Goal: Task Accomplishment & Management: Manage account settings

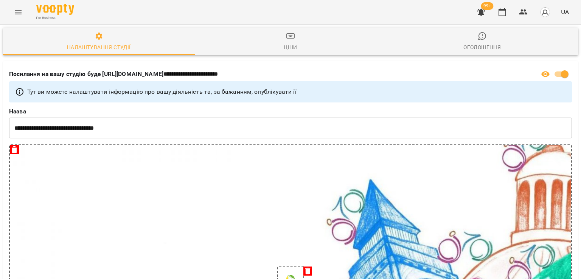
select select "**"
click at [19, 14] on icon "Menu" at bounding box center [18, 12] width 7 height 5
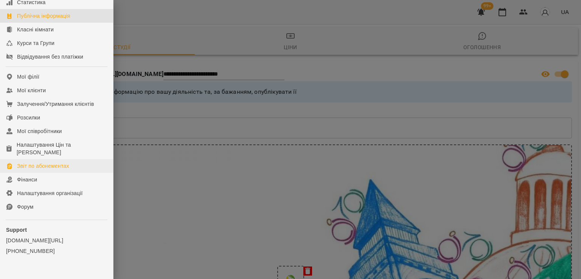
scroll to position [104, 0]
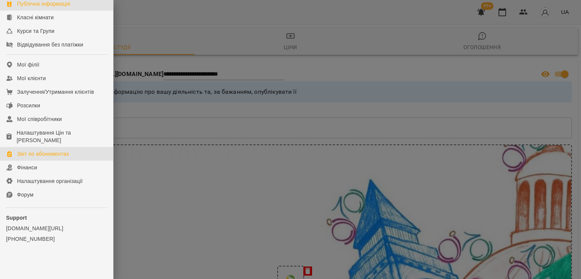
click at [44, 155] on div "Звіт по абонементах" at bounding box center [43, 154] width 52 height 8
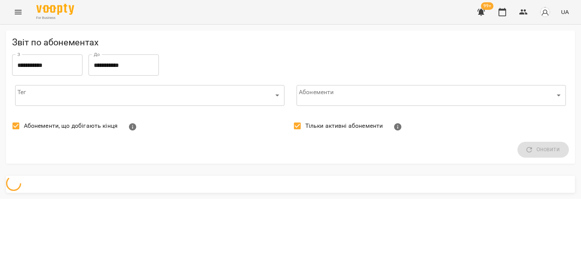
click at [45, 131] on label "Абонементи, що добігають кінця" at bounding box center [63, 126] width 110 height 16
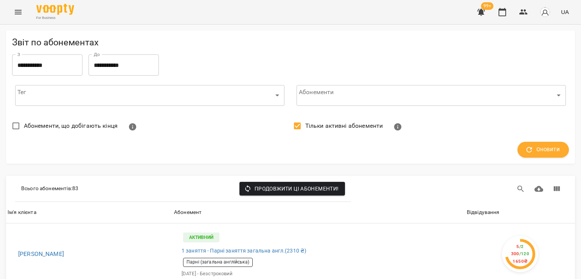
click at [329, 125] on span "Тільки активні абонементи" at bounding box center [344, 126] width 78 height 9
click at [533, 151] on span "Оновити" at bounding box center [543, 150] width 33 height 10
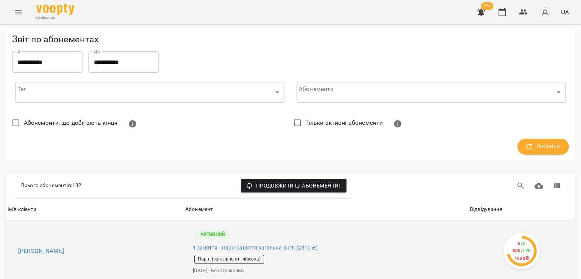
scroll to position [114, 0]
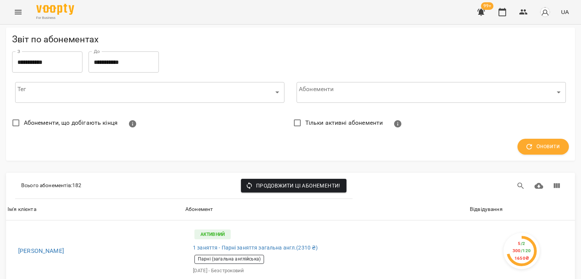
click at [479, 205] on div "Відвідування" at bounding box center [486, 209] width 33 height 9
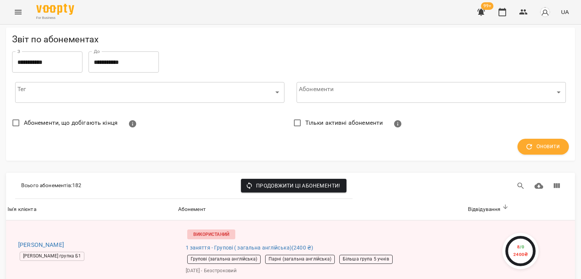
scroll to position [151, 0]
click at [26, 13] on button "Menu" at bounding box center [18, 12] width 18 height 18
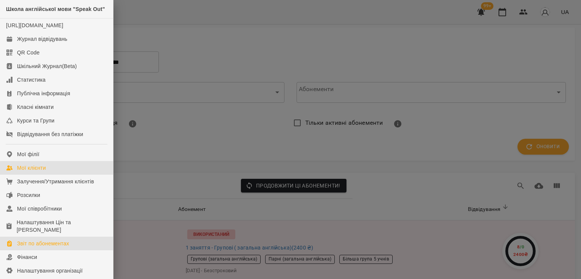
click at [44, 175] on link "Мої клієнти" at bounding box center [56, 168] width 113 height 14
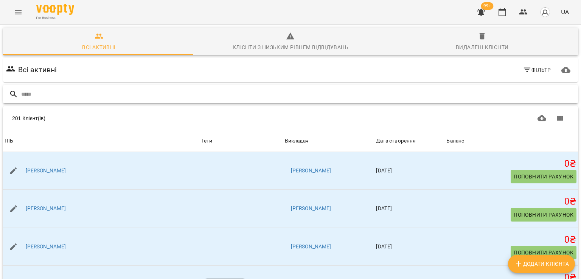
click at [53, 92] on input "text" at bounding box center [298, 94] width 554 height 12
click at [20, 5] on button "Menu" at bounding box center [18, 12] width 18 height 18
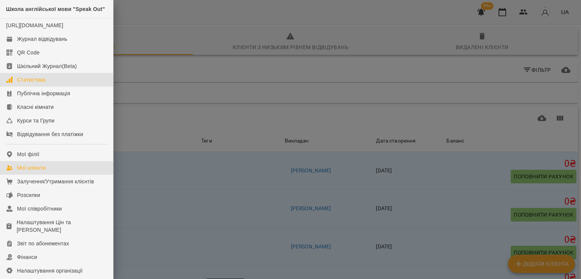
click at [23, 84] on div "Статистика" at bounding box center [31, 80] width 29 height 8
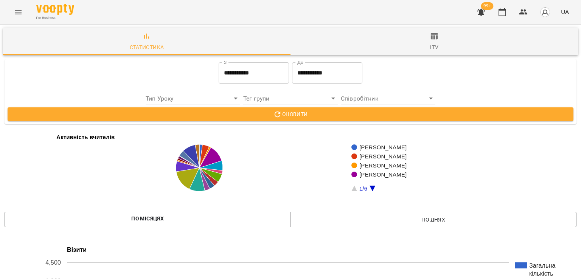
click at [436, 40] on span "ltv" at bounding box center [434, 42] width 279 height 20
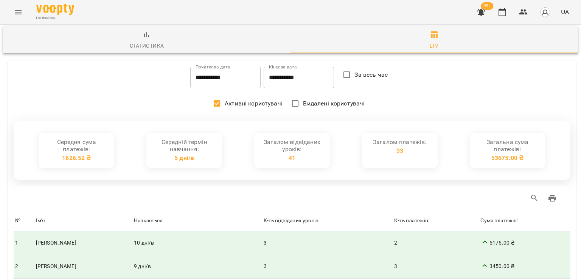
click at [13, 9] on button "Menu" at bounding box center [18, 12] width 18 height 18
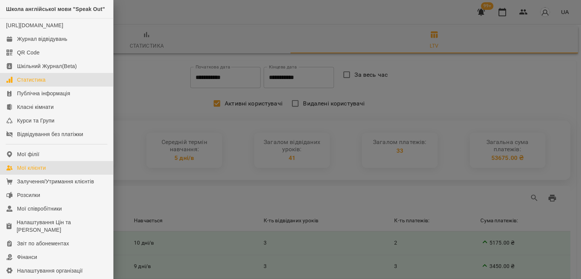
click at [25, 172] on div "Мої клієнти" at bounding box center [31, 168] width 29 height 8
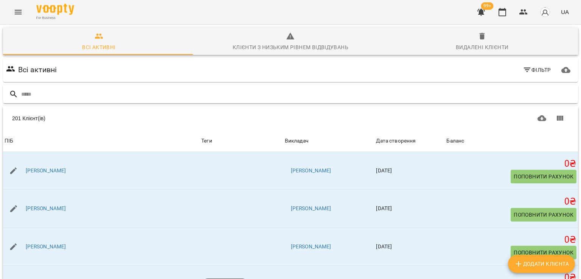
click at [59, 90] on input "text" at bounding box center [298, 94] width 554 height 12
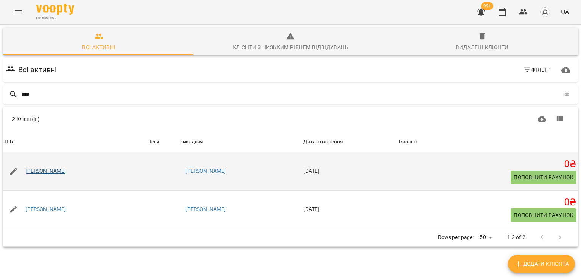
type input "****"
click at [61, 174] on link "Софія Шиманська" at bounding box center [46, 172] width 41 height 8
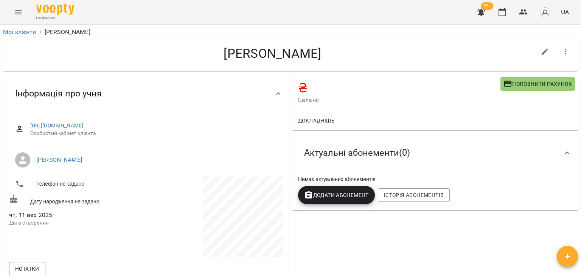
click at [27, 27] on div "Мої клієнти / Софія Шиманська" at bounding box center [291, 32] width 578 height 12
click at [26, 30] on link "Мої клієнти" at bounding box center [19, 31] width 33 height 7
